Goal: Use online tool/utility: Utilize a website feature to perform a specific function

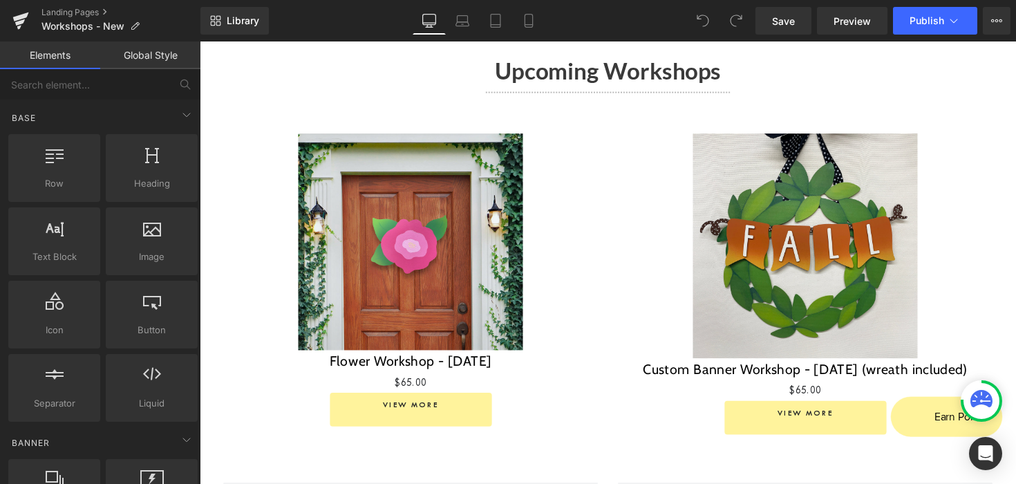
scroll to position [1143, 0]
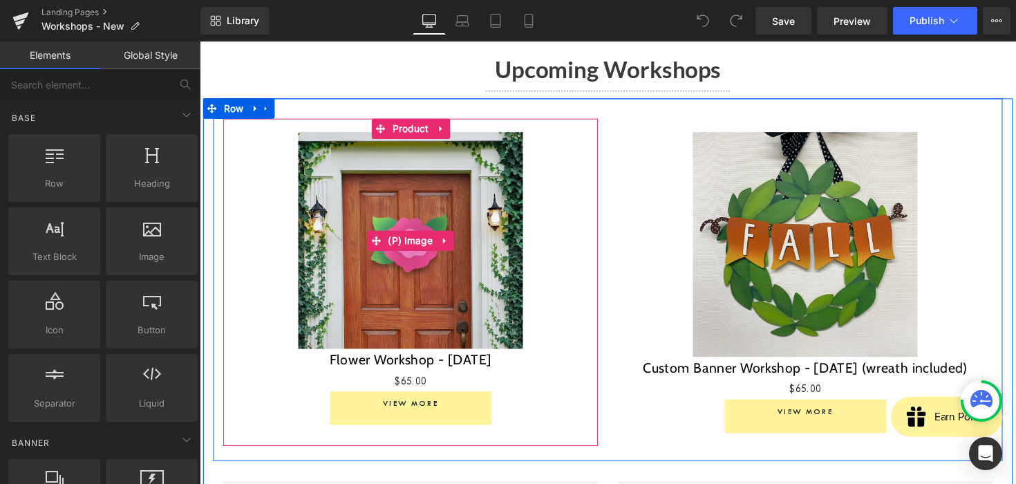
click at [436, 235] on span "(P) Image" at bounding box center [415, 245] width 53 height 21
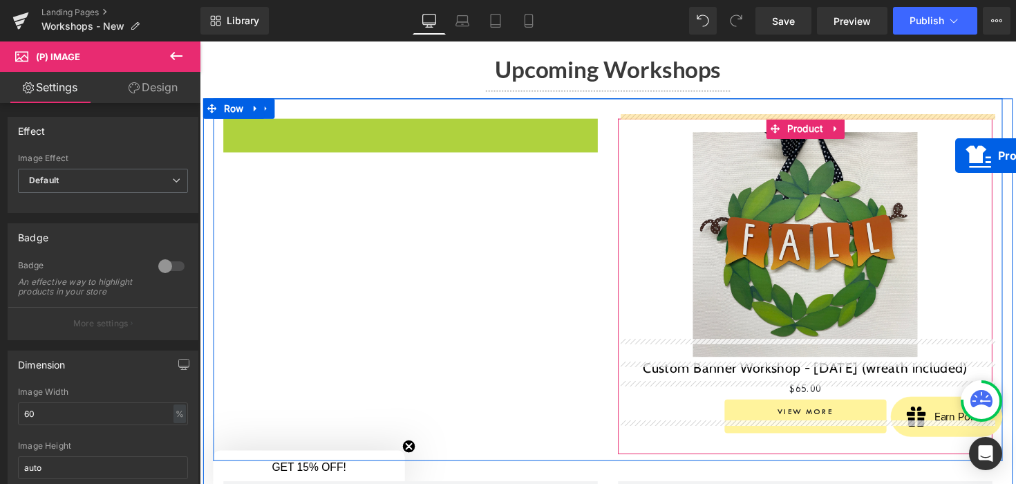
drag, startPoint x: 382, startPoint y: 114, endPoint x: 974, endPoint y: 156, distance: 593.3
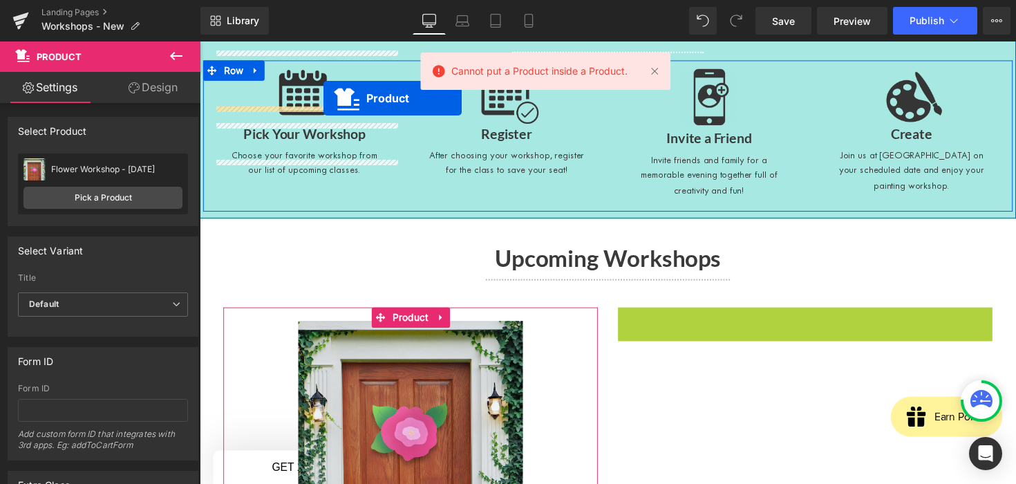
scroll to position [866, 0]
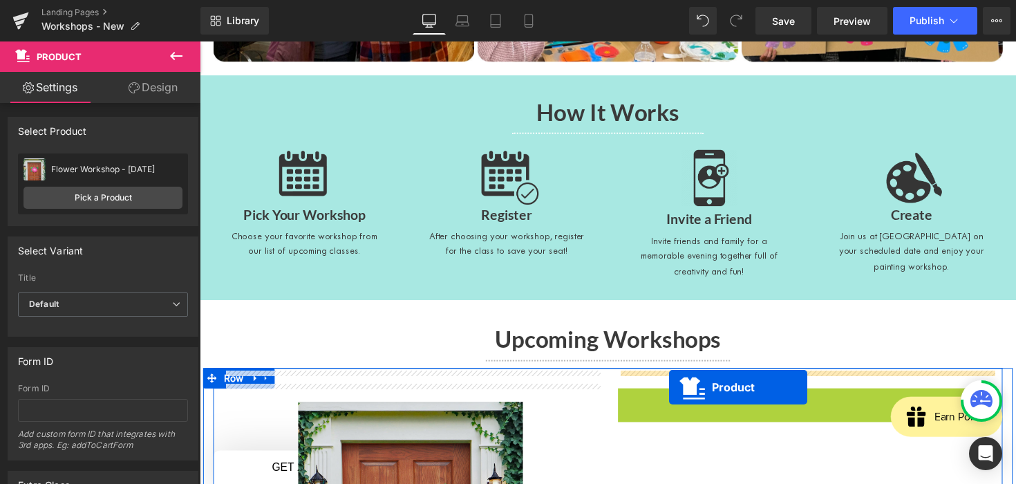
drag, startPoint x: 788, startPoint y: 109, endPoint x: 681, endPoint y: 395, distance: 305.6
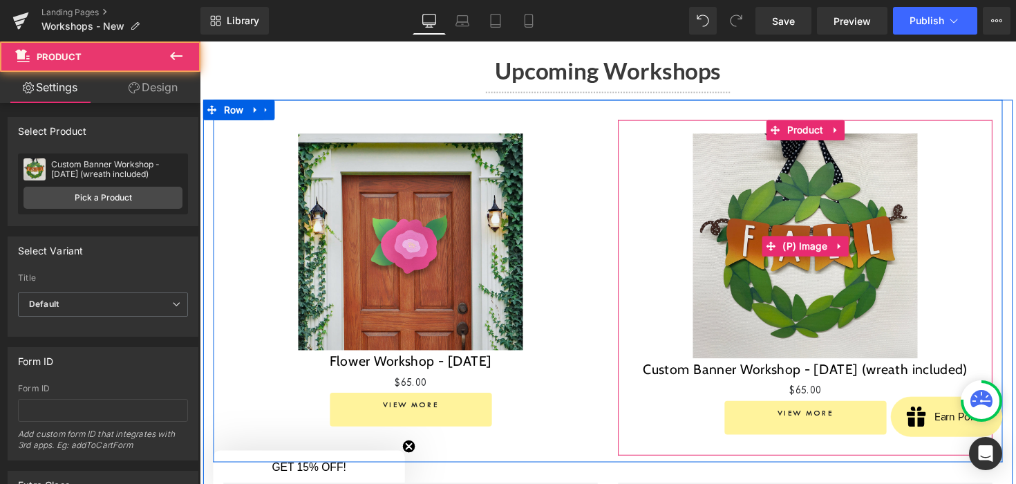
scroll to position [1144, 0]
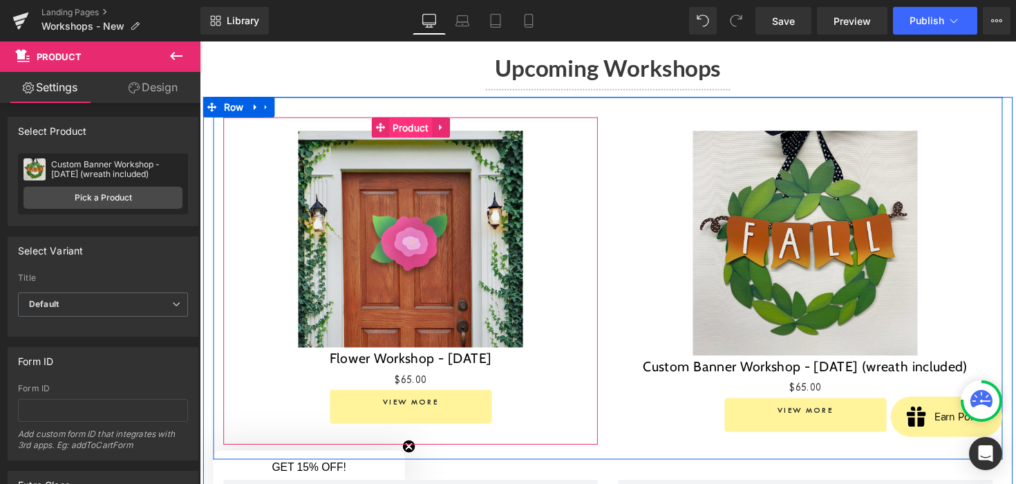
click at [409, 120] on span "Product" at bounding box center [415, 130] width 44 height 21
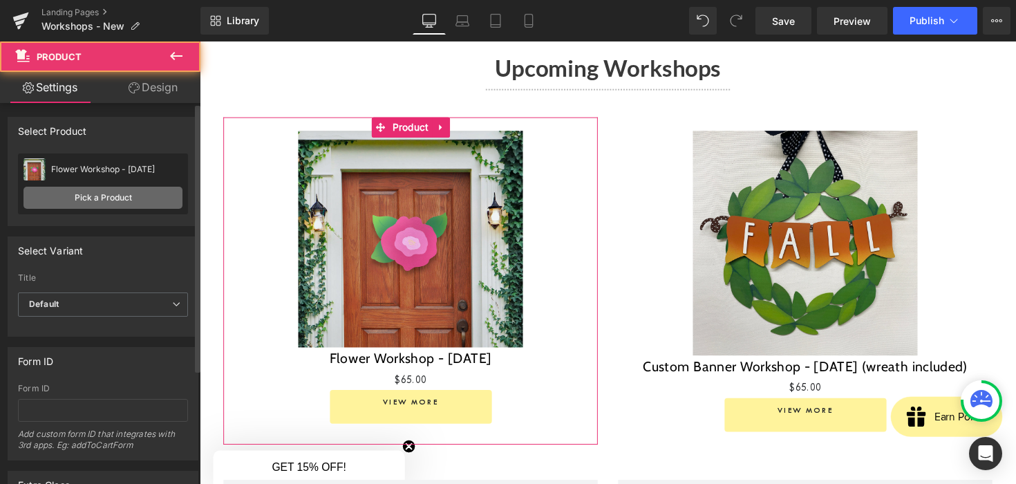
click at [128, 201] on link "Pick a Product" at bounding box center [103, 198] width 159 height 22
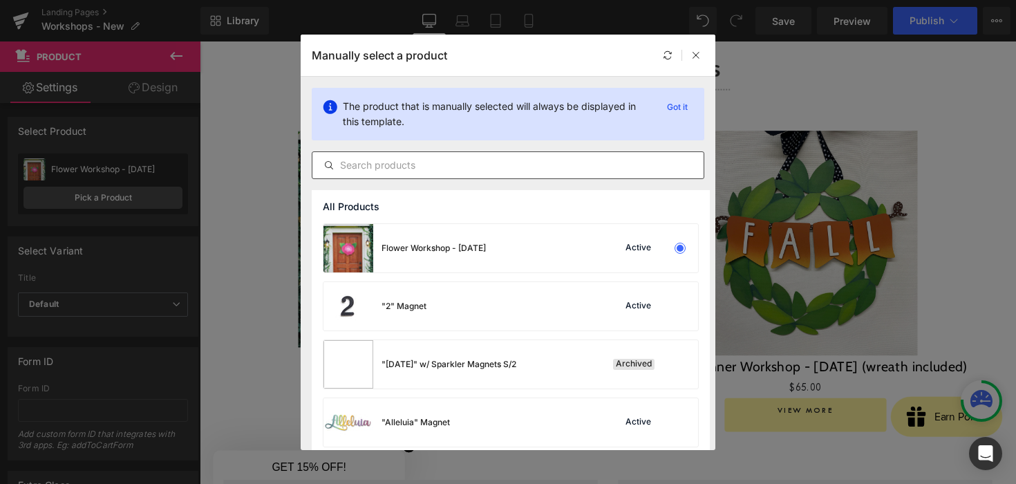
click at [417, 165] on input "text" at bounding box center [507, 165] width 391 height 17
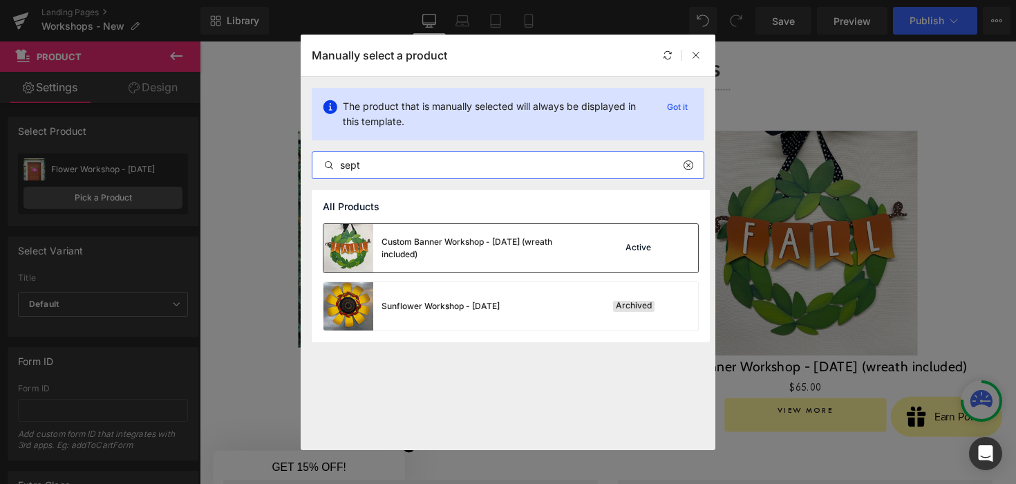
type input "sept"
click at [426, 246] on div "Custom Banner Workshop - [DATE] (wreath included)" at bounding box center [485, 248] width 207 height 25
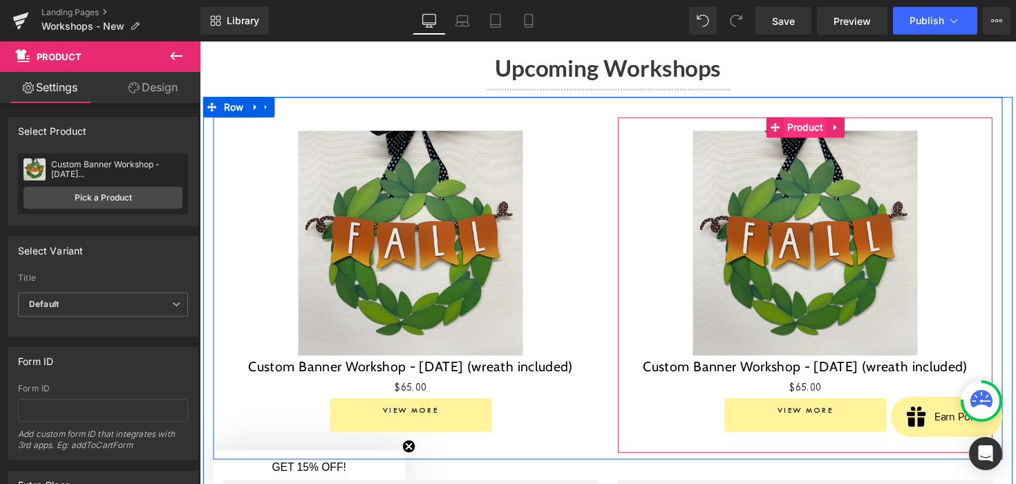
click at [810, 119] on span "Product" at bounding box center [820, 129] width 44 height 21
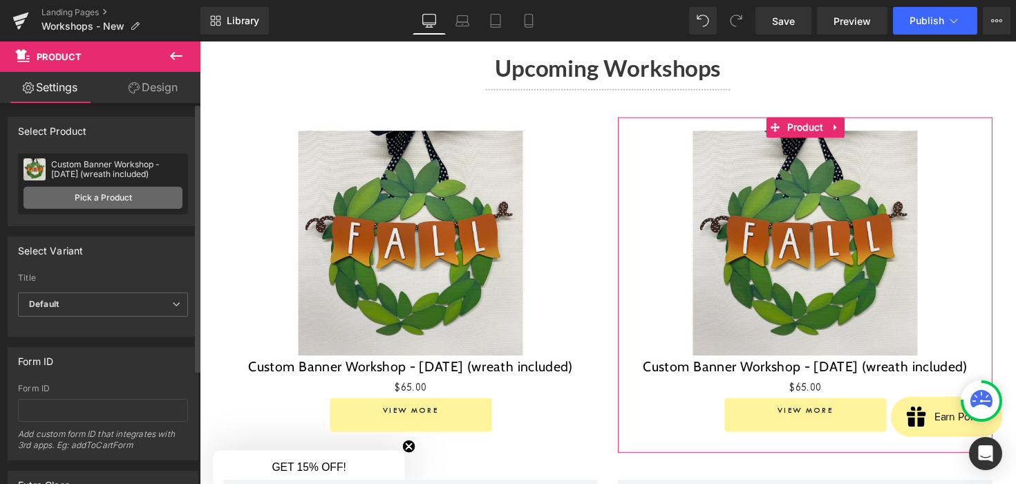
click at [88, 203] on link "Pick a Product" at bounding box center [103, 198] width 159 height 22
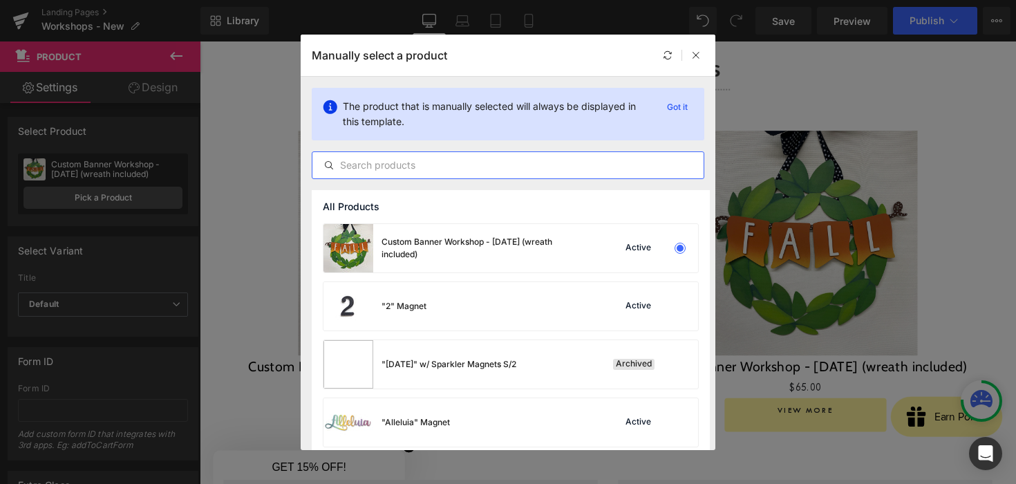
click at [438, 167] on input "text" at bounding box center [507, 165] width 391 height 17
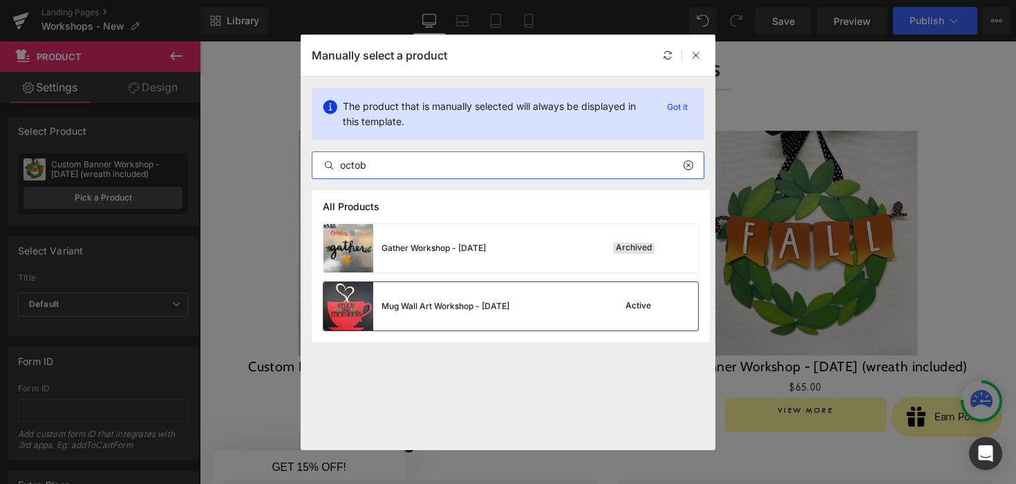
type input "octob"
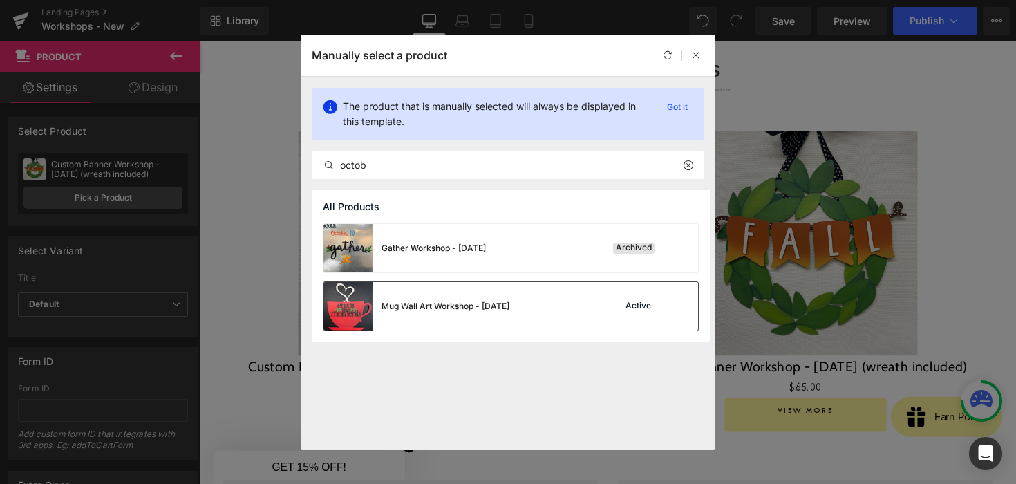
click at [431, 306] on div "Mug Wall Art Workshop - [DATE]" at bounding box center [446, 306] width 128 height 12
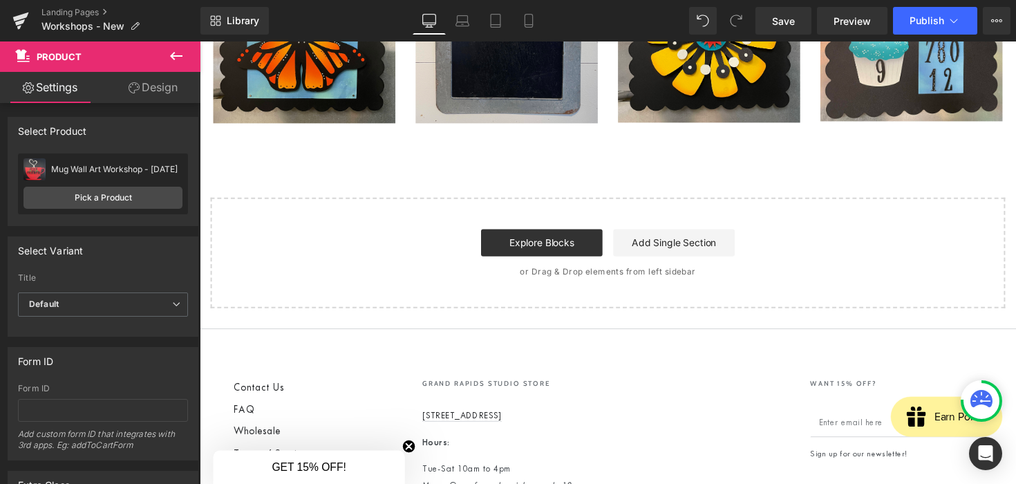
scroll to position [2232, 0]
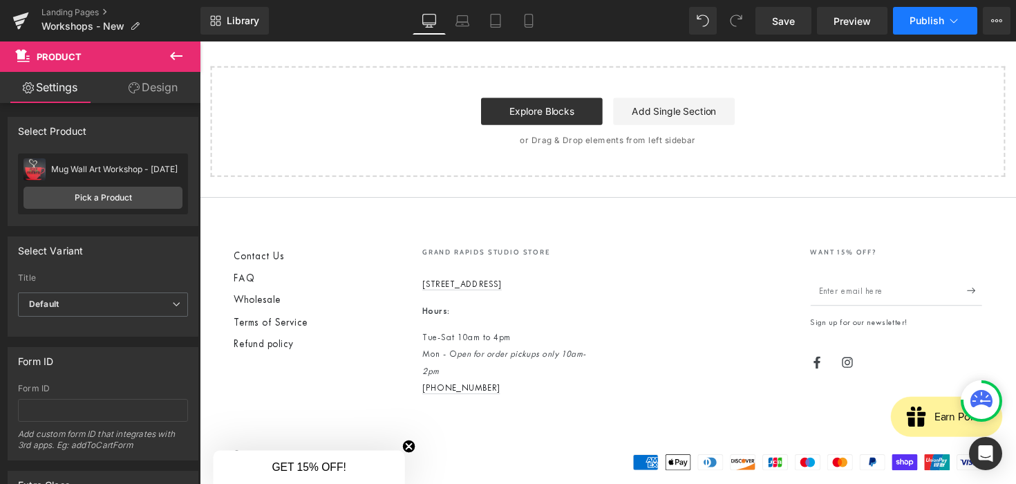
click at [919, 21] on span "Publish" at bounding box center [927, 20] width 35 height 11
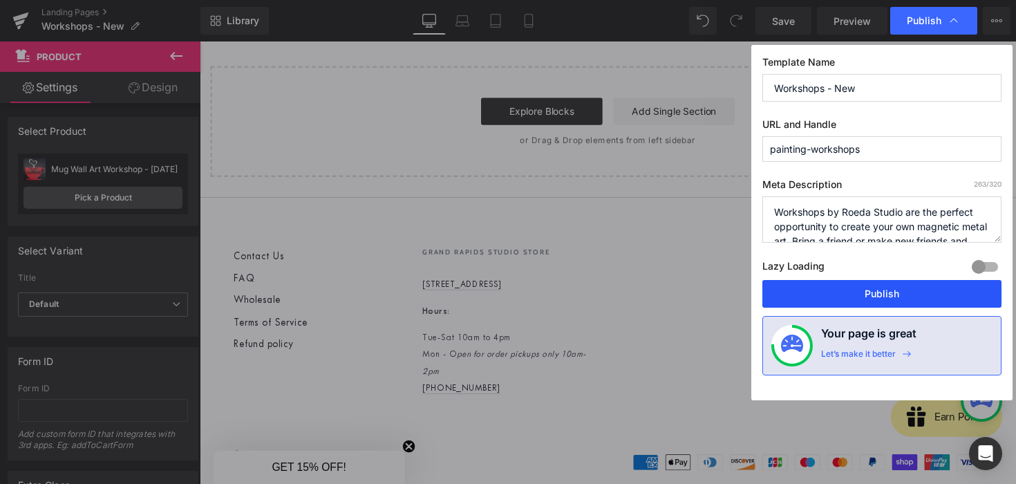
click at [850, 292] on button "Publish" at bounding box center [882, 294] width 239 height 28
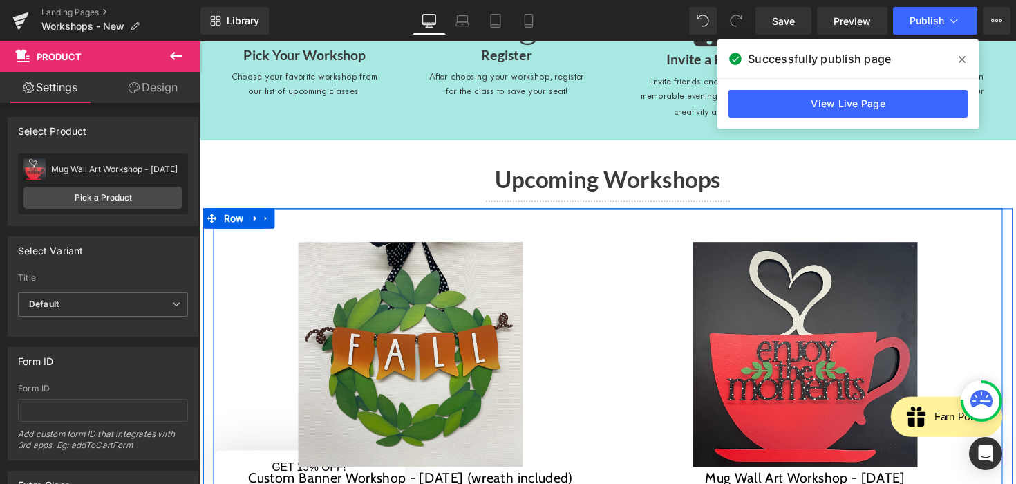
scroll to position [1048, 0]
